Goal: Information Seeking & Learning: Learn about a topic

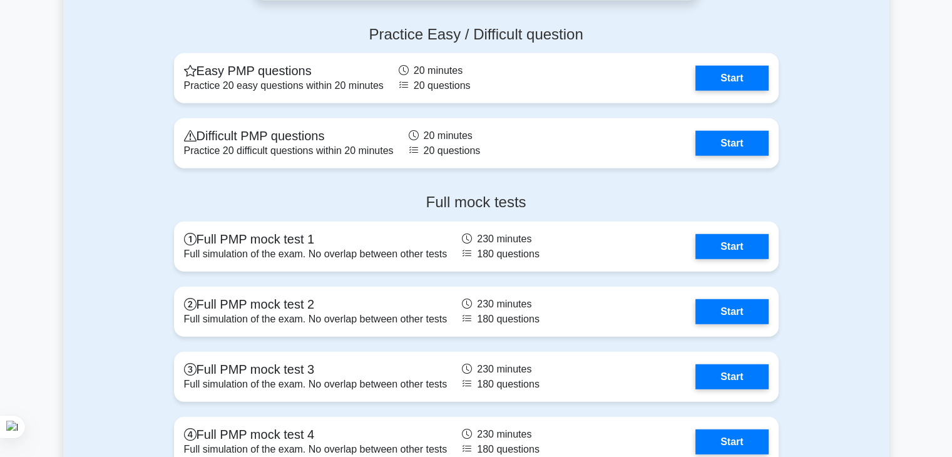
scroll to position [3461, 0]
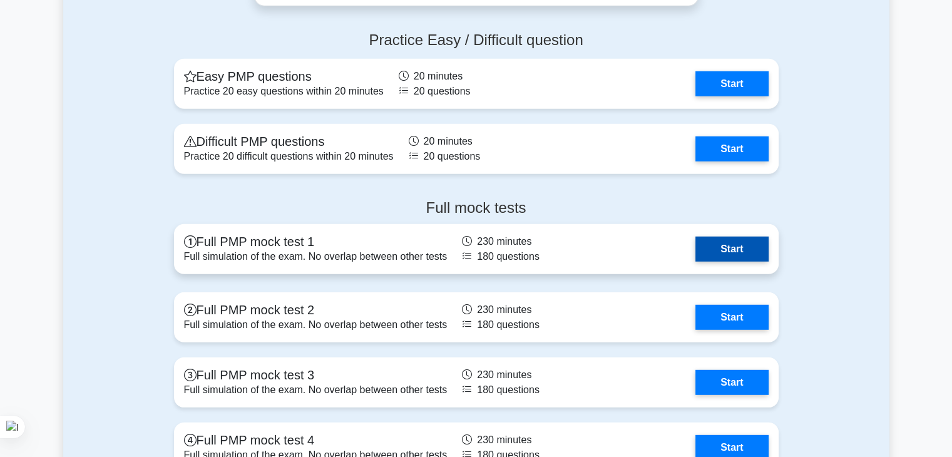
click at [731, 257] on link "Start" at bounding box center [732, 249] width 73 height 25
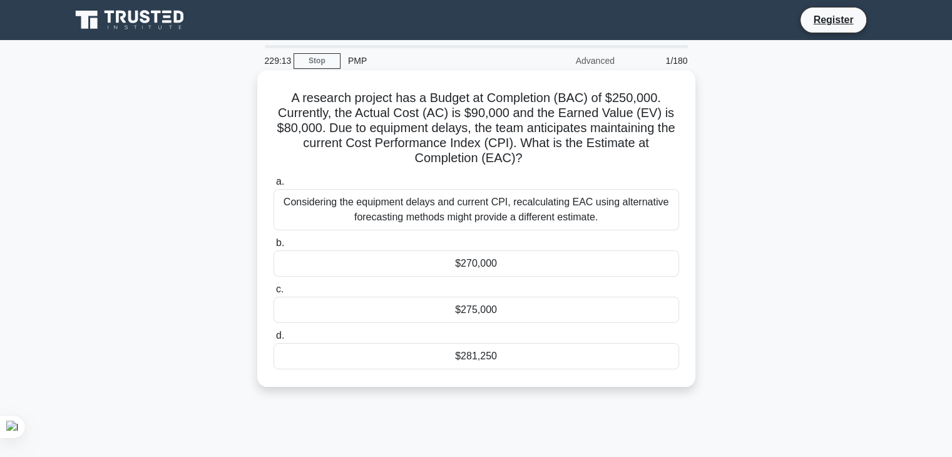
drag, startPoint x: 535, startPoint y: 138, endPoint x: 551, endPoint y: 161, distance: 27.4
click at [551, 161] on h5 "A research project has a Budget at Completion (BAC) of $250,000. Currently, the…" at bounding box center [476, 128] width 408 height 76
click at [521, 124] on h5 "A research project has a Budget at Completion (BAC) of $250,000. Currently, the…" at bounding box center [476, 128] width 408 height 76
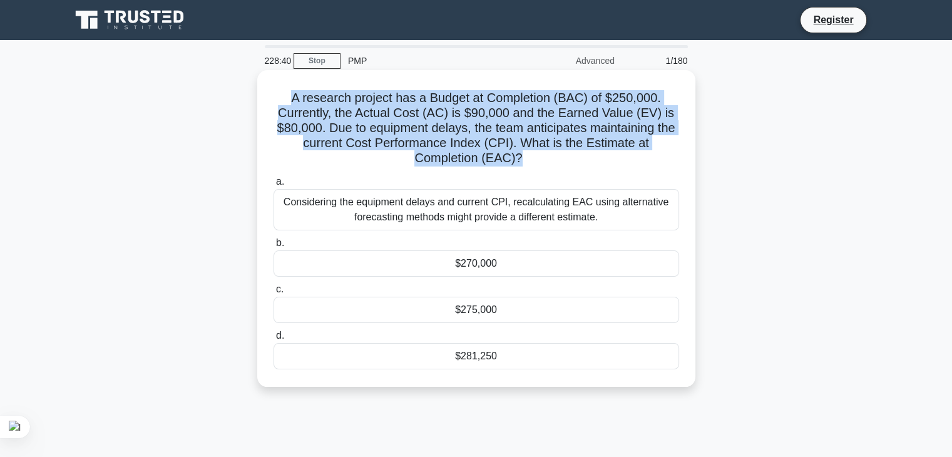
click at [521, 124] on h5 "A research project has a Budget at Completion (BAC) of $250,000. Currently, the…" at bounding box center [476, 128] width 408 height 76
copy div "A research project has a Budget at Completion (BAC) of $250,000. Currently, the…"
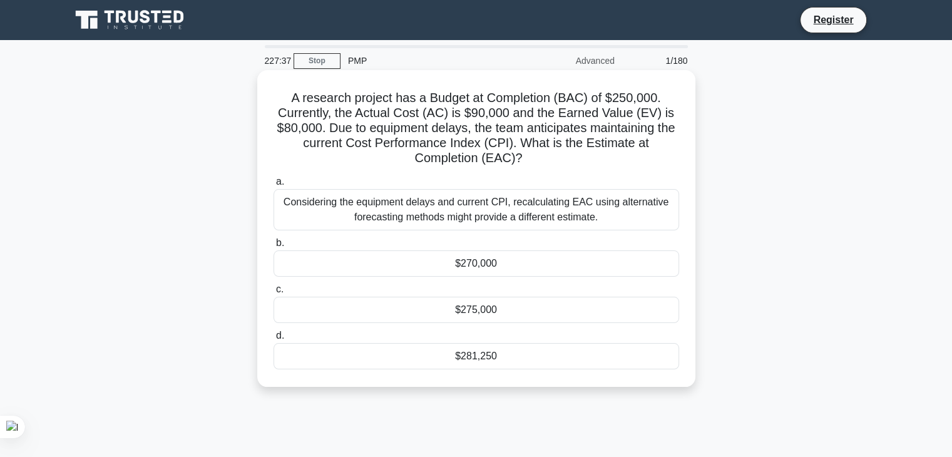
click at [490, 358] on div "$281,250" at bounding box center [477, 356] width 406 height 26
click at [274, 340] on input "d. $281,250" at bounding box center [274, 336] width 0 height 8
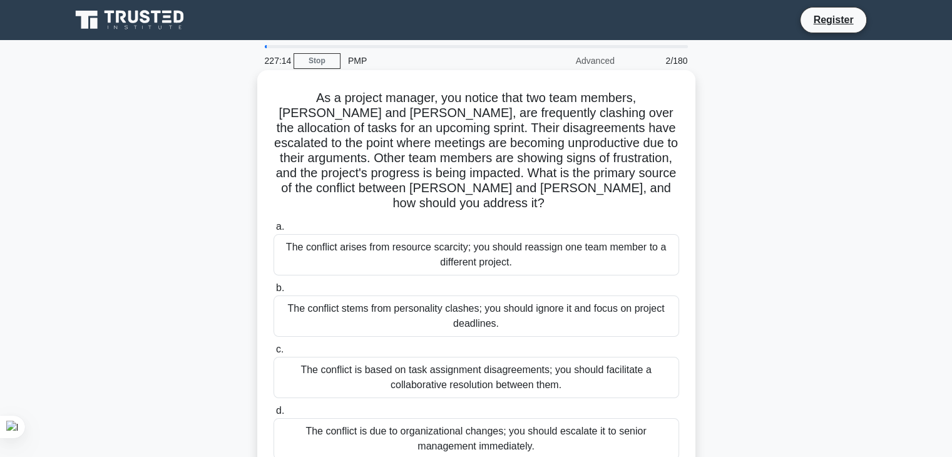
click at [566, 185] on h5 "As a project manager, you notice that two team members, Lisa and Mark, are freq…" at bounding box center [476, 150] width 408 height 121
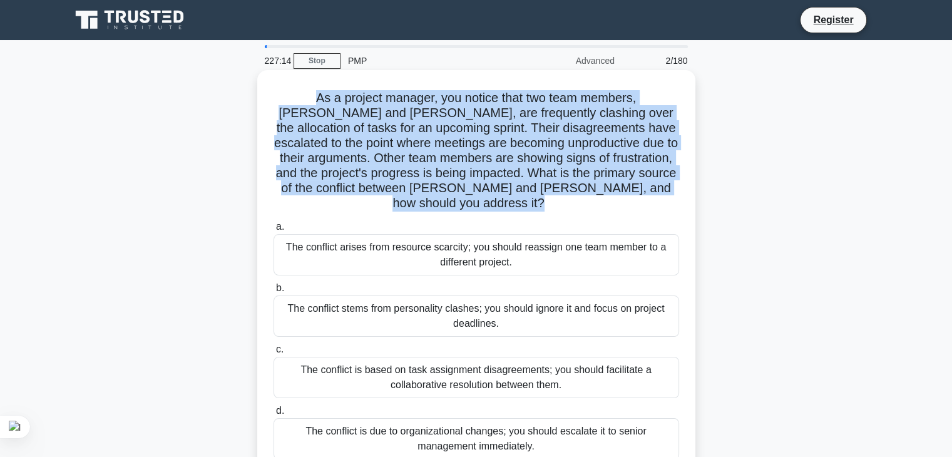
click at [566, 185] on h5 "As a project manager, you notice that two team members, Lisa and Mark, are freq…" at bounding box center [476, 150] width 408 height 121
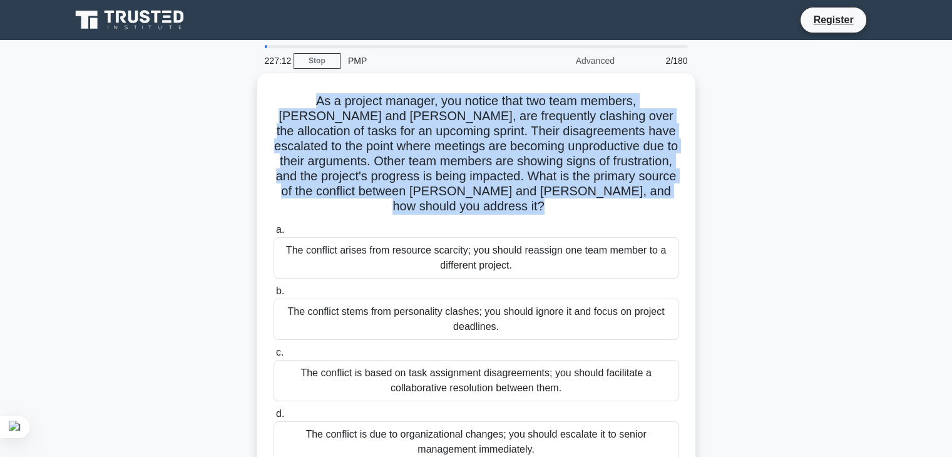
copy div "As a project manager, you notice that two team members, Lisa and Mark, are freq…"
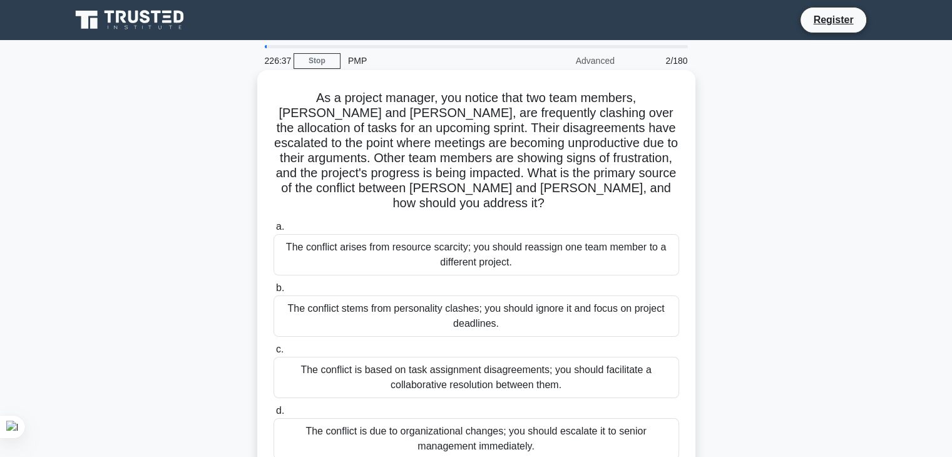
click at [664, 234] on div "The conflict arises from resource scarcity; you should reassign one team member…" at bounding box center [477, 254] width 406 height 41
click at [274, 231] on input "a. The conflict arises from resource scarcity; you should reassign one team mem…" at bounding box center [274, 227] width 0 height 8
